Goal: Task Accomplishment & Management: Use online tool/utility

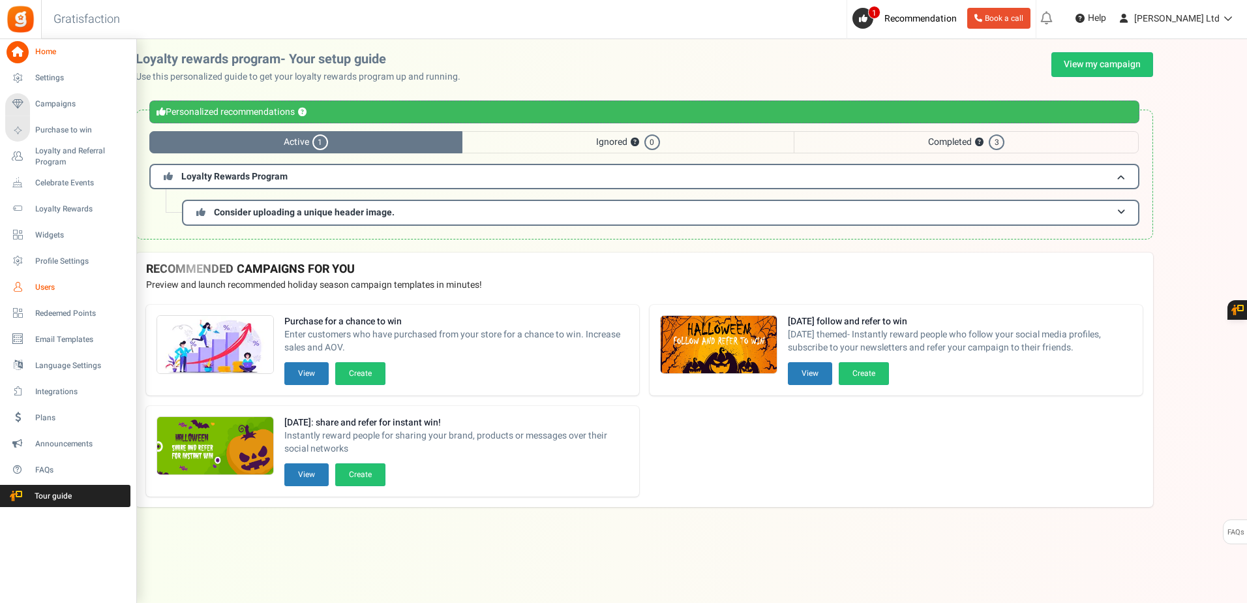
click at [49, 290] on span "Users" at bounding box center [80, 287] width 91 height 11
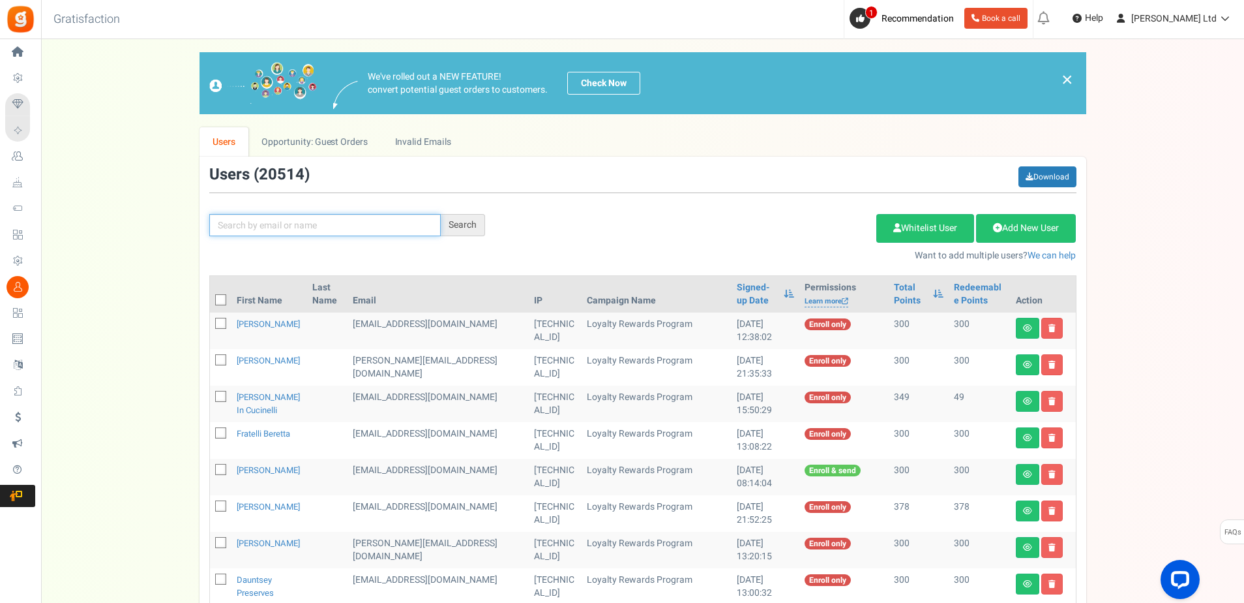
click at [249, 226] on input "text" at bounding box center [325, 225] width 232 height 22
paste input ""aryluna2" <[EMAIL_ADDRESS][DOMAIN_NAME]>"
click at [268, 222] on input ""aryluna2" <[EMAIL_ADDRESS][DOMAIN_NAME]>" at bounding box center [325, 225] width 232 height 22
click at [316, 227] on input "[EMAIL_ADDRESS][DOMAIN_NAME]>" at bounding box center [325, 225] width 232 height 22
type input "[EMAIL_ADDRESS][DOMAIN_NAME]"
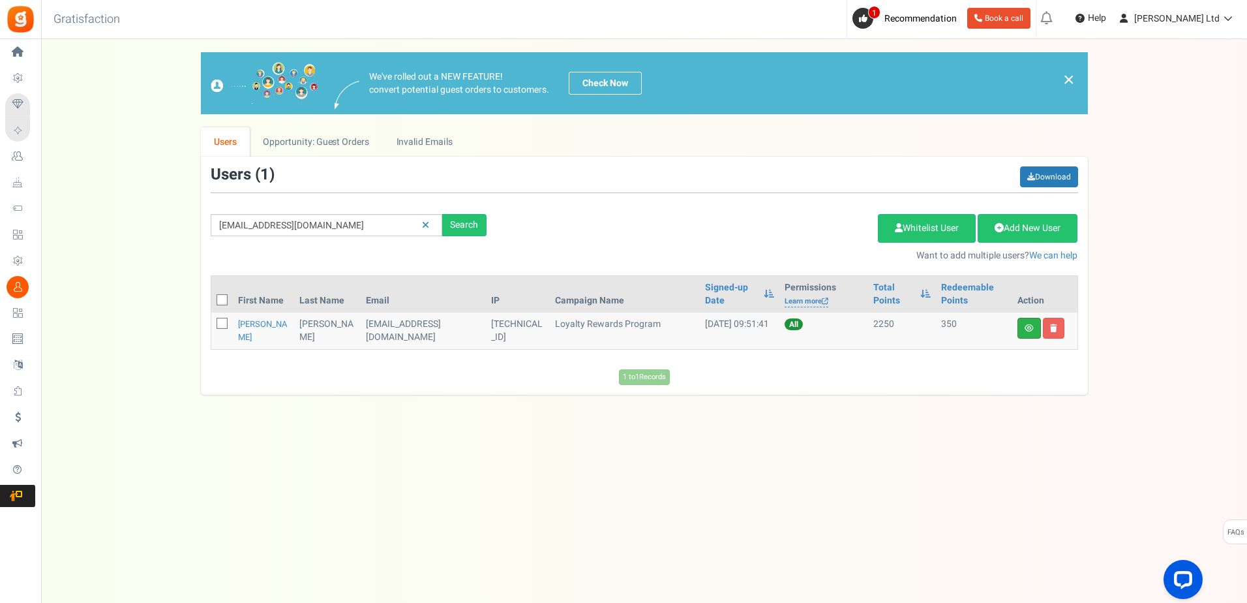
click at [1028, 331] on icon at bounding box center [1028, 328] width 9 height 8
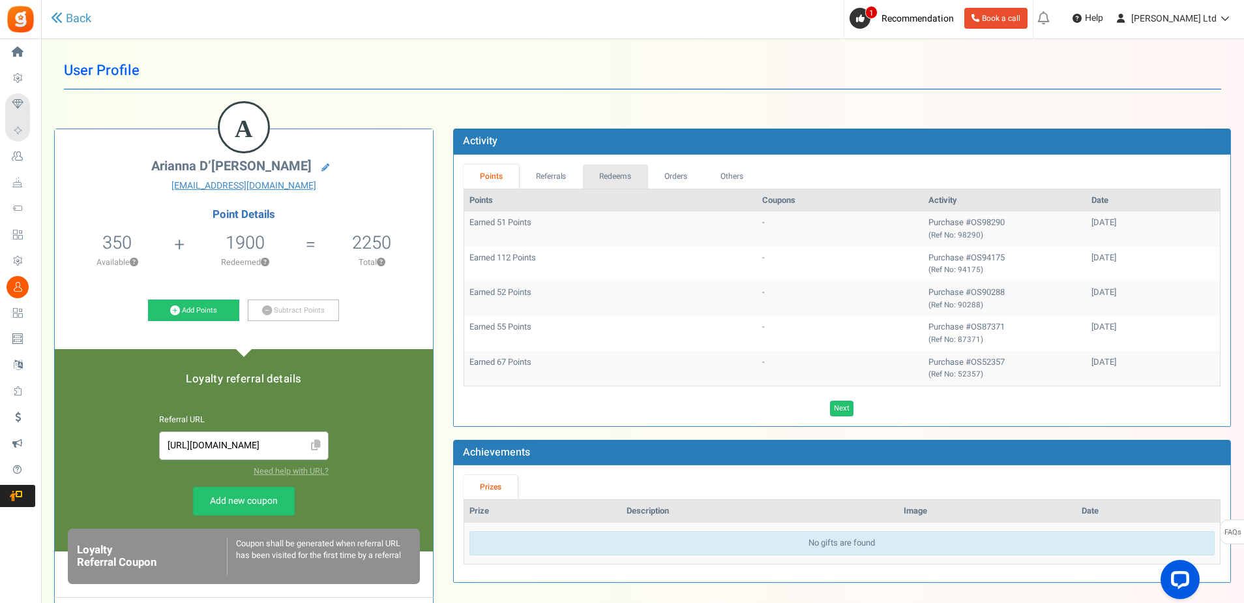
click at [620, 175] on link "Redeems" at bounding box center [615, 176] width 65 height 24
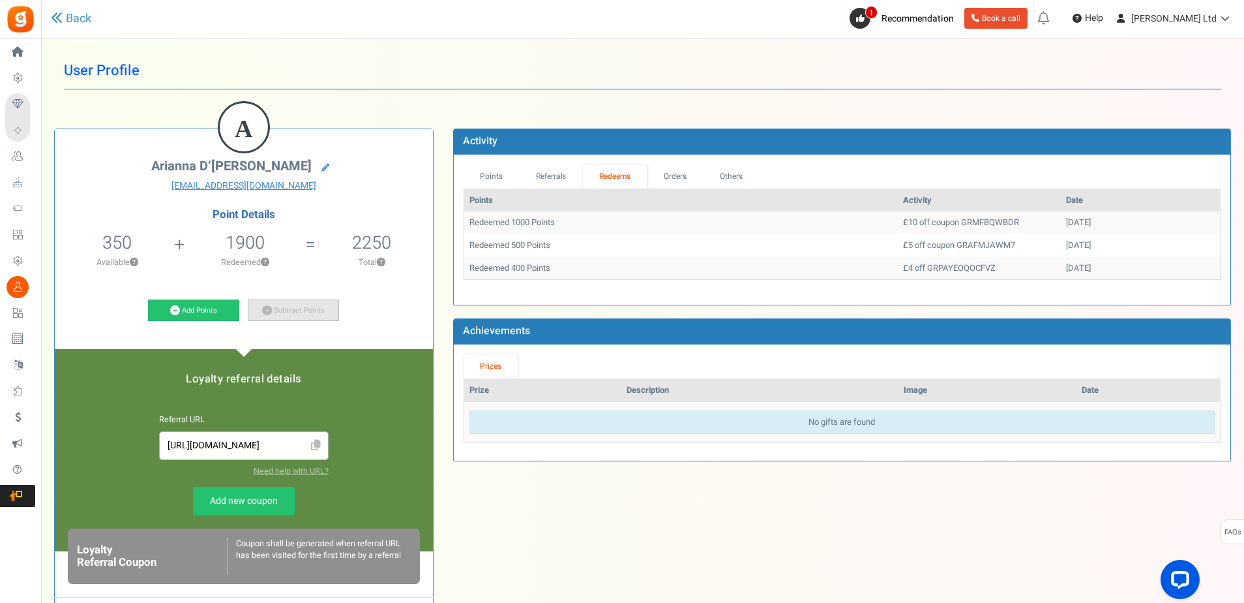
click at [288, 310] on link "Subtract Points" at bounding box center [293, 310] width 91 height 22
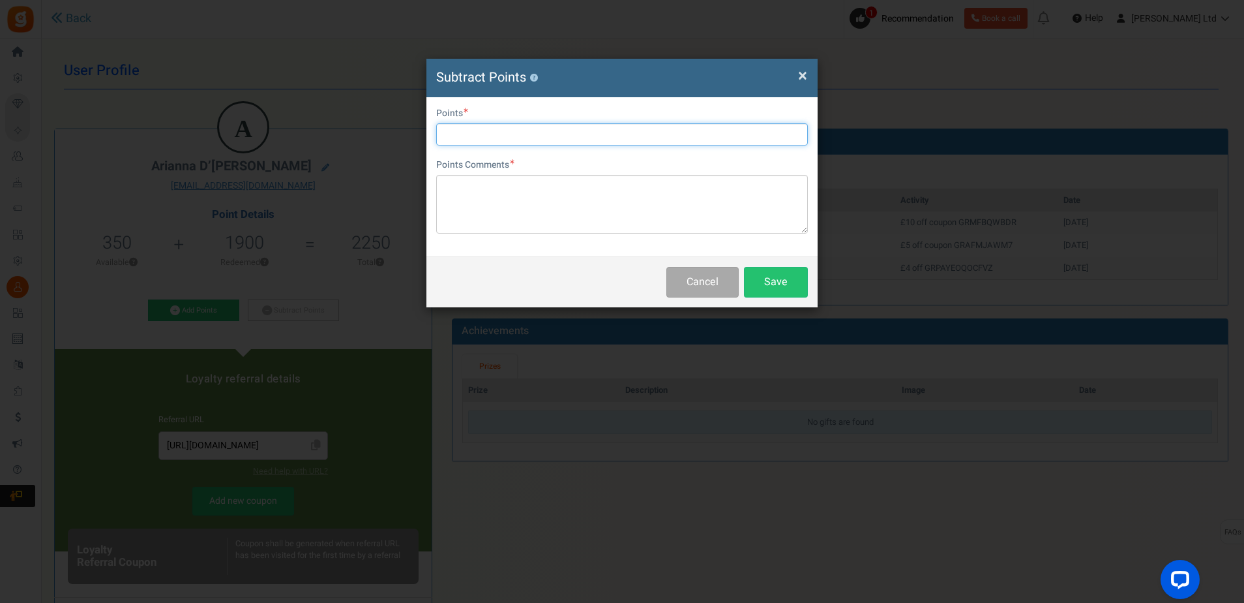
click at [471, 134] on input "text" at bounding box center [622, 134] width 372 height 22
type input "300"
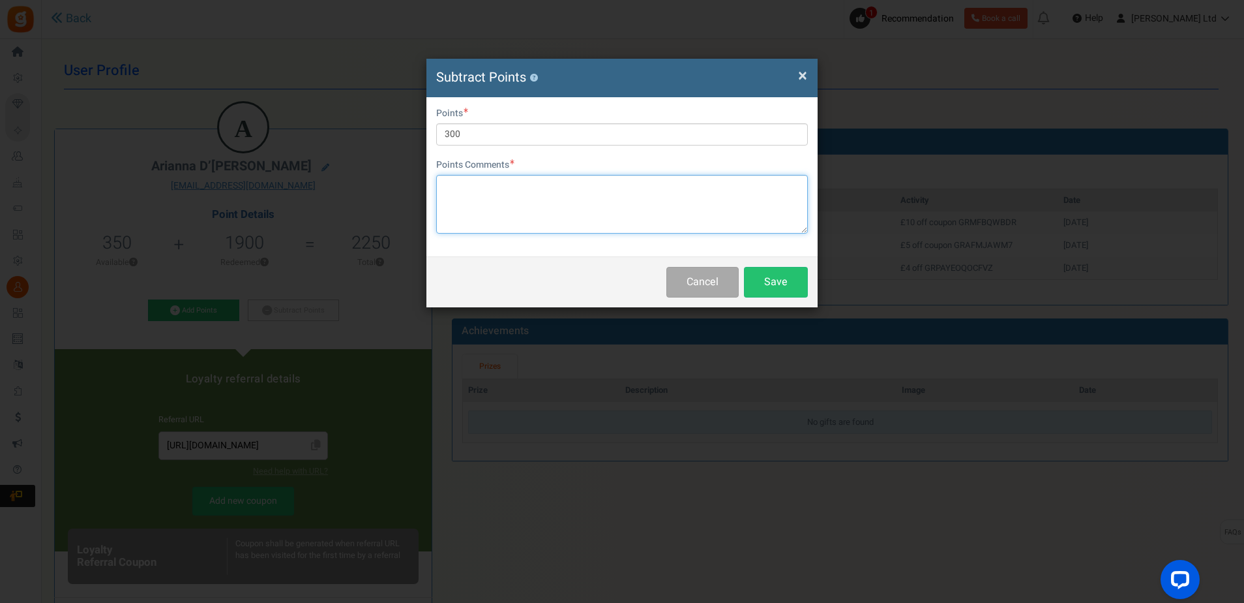
click at [471, 189] on textarea at bounding box center [622, 204] width 372 height 59
type textarea "manually redeemed for customer"
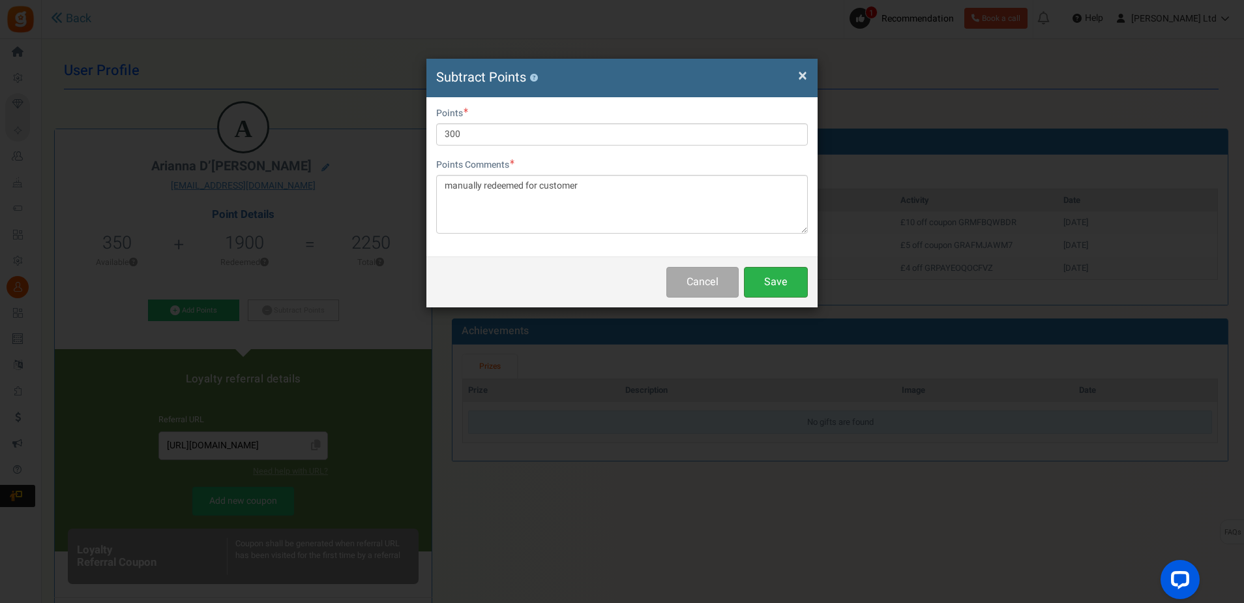
click at [769, 280] on button "Save" at bounding box center [776, 282] width 64 height 31
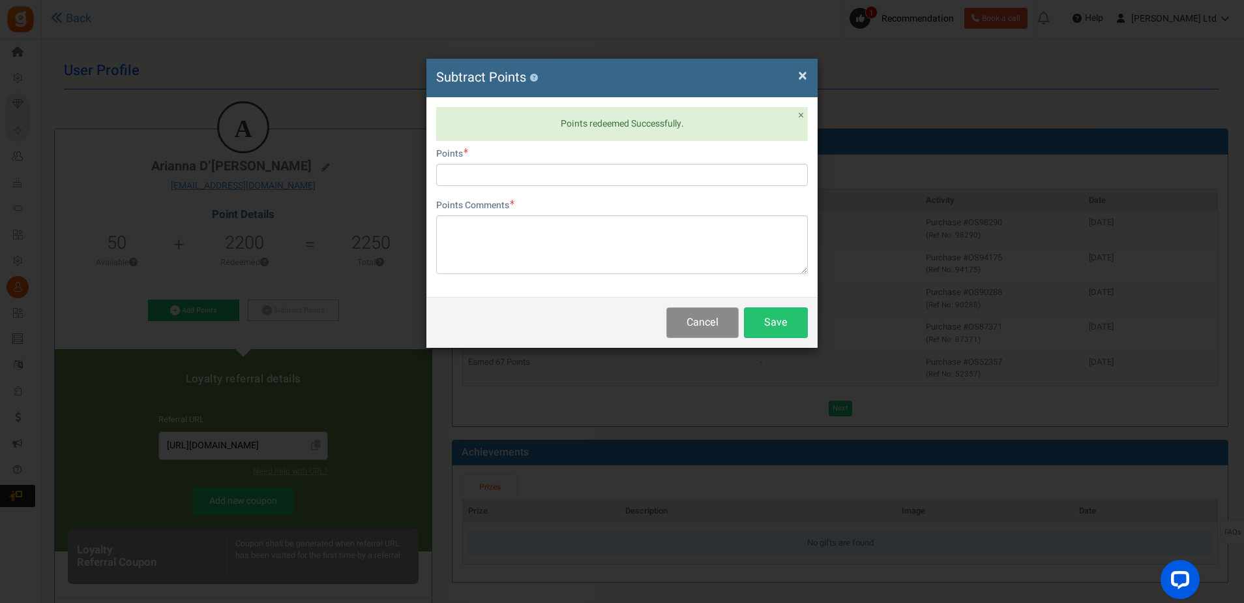
drag, startPoint x: 708, startPoint y: 322, endPoint x: 723, endPoint y: 325, distance: 15.2
click at [708, 322] on button "Cancel" at bounding box center [702, 322] width 72 height 31
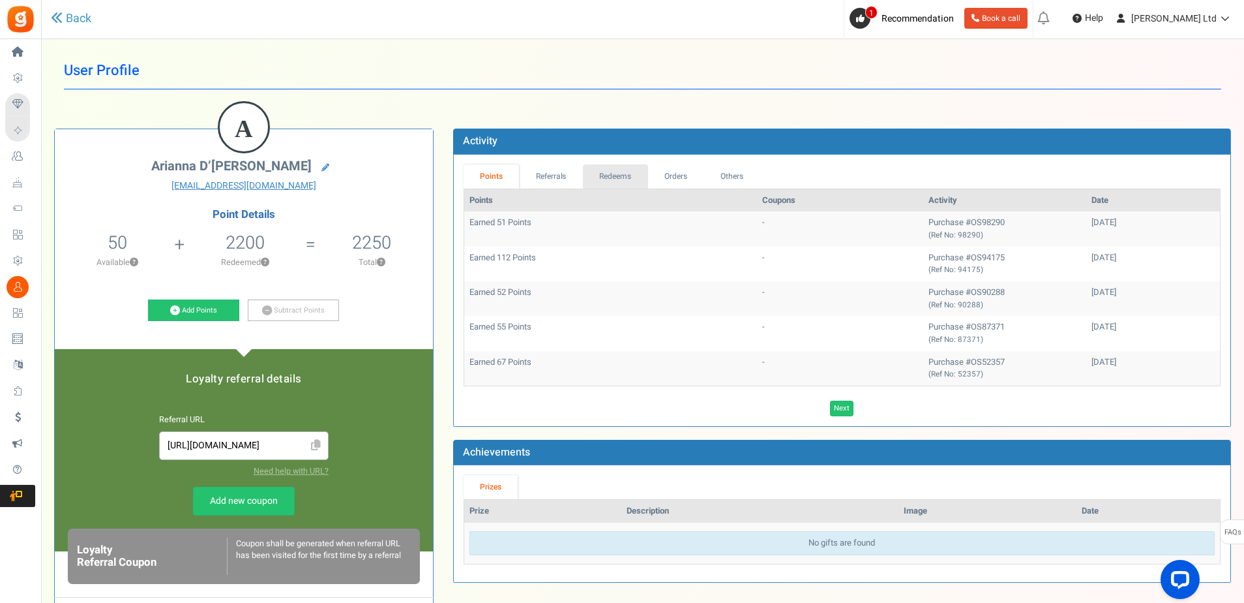
click at [616, 178] on link "Redeems" at bounding box center [615, 176] width 65 height 24
